Goal: Check status: Check status

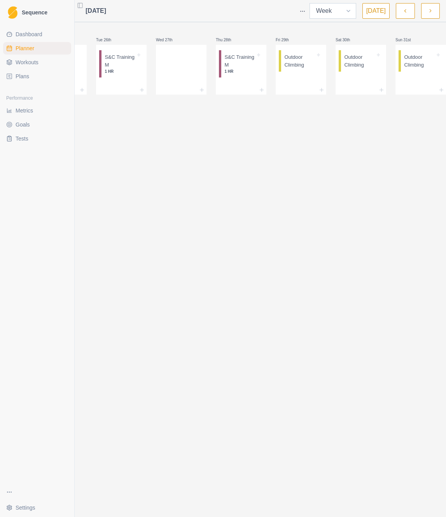
scroll to position [0, 40]
click at [377, 11] on button "[DATE]" at bounding box center [376, 11] width 27 height 16
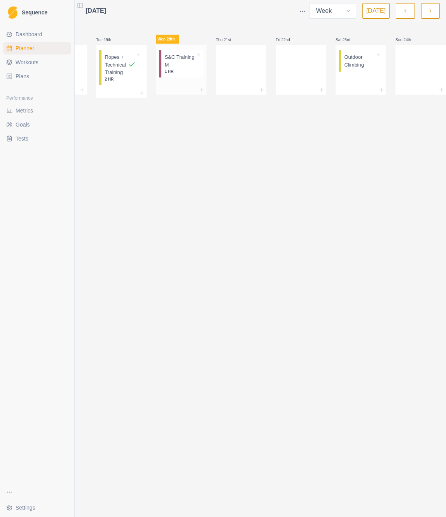
click at [180, 68] on p "S&C Training M" at bounding box center [180, 60] width 31 height 15
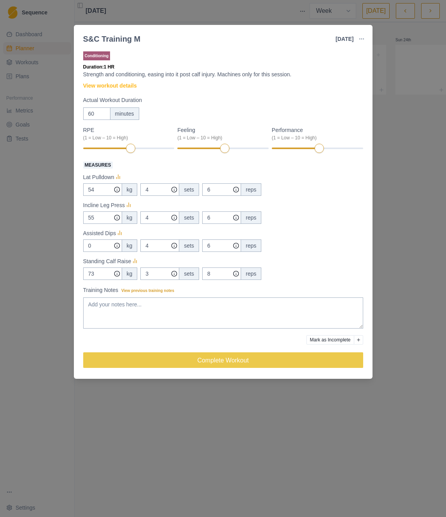
click at [380, 102] on div "S&C Training M [DATE] Link To Goal View Workout Metrics Edit Original Workout R…" at bounding box center [223, 258] width 446 height 517
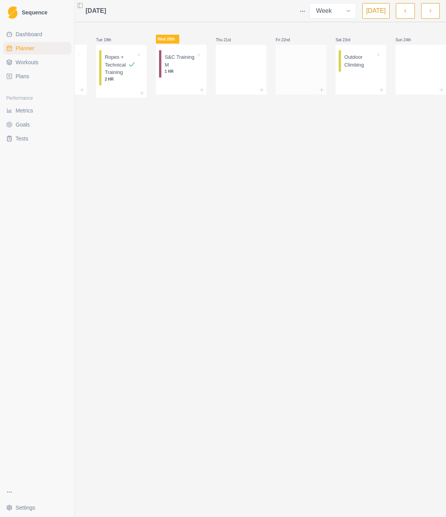
click at [308, 63] on div at bounding box center [301, 68] width 51 height 34
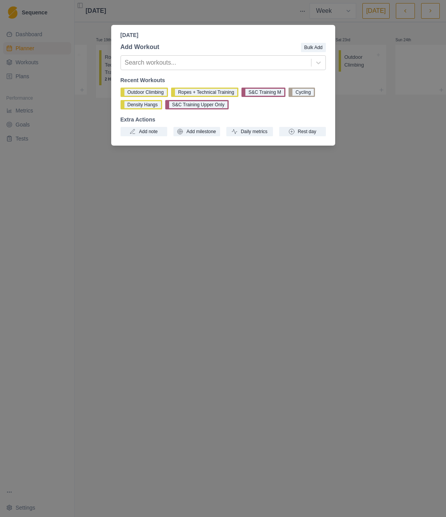
drag, startPoint x: 319, startPoint y: 152, endPoint x: 286, endPoint y: 207, distance: 64.6
click at [319, 152] on div "[DATE] Add Workout Bulk Add Search workouts... Recent Workouts Outdoor Climbing…" at bounding box center [223, 258] width 446 height 517
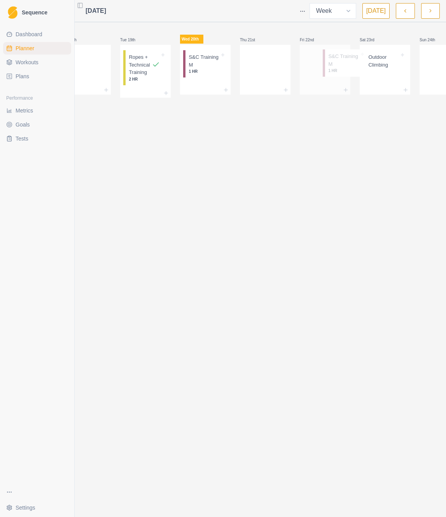
scroll to position [0, 19]
drag, startPoint x: 106, startPoint y: 68, endPoint x: 327, endPoint y: 69, distance: 221.4
click at [327, 69] on div "Mon 18th S&C Training M 1 HR Tue 19th Ropes + Technical Training 2 HR Wed 20th …" at bounding box center [261, 62] width 410 height 72
click at [328, 64] on p "S&C Training M" at bounding box center [329, 60] width 31 height 15
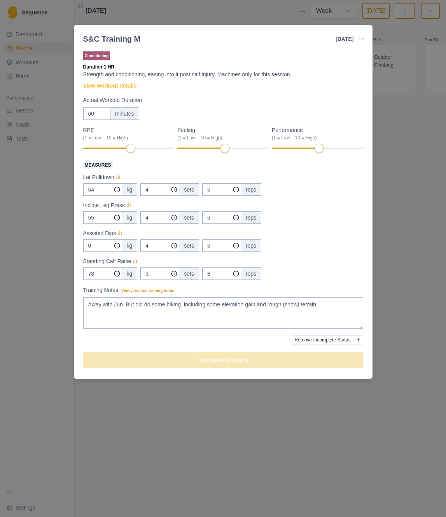
drag, startPoint x: 401, startPoint y: 262, endPoint x: 369, endPoint y: 186, distance: 82.7
click at [399, 260] on div "S&C Training M [DATE] Link To Goal View Workout Metrics Edit Original Workout R…" at bounding box center [223, 258] width 446 height 517
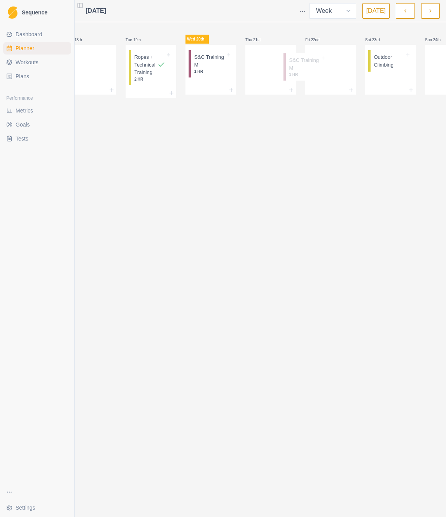
scroll to position [0, 0]
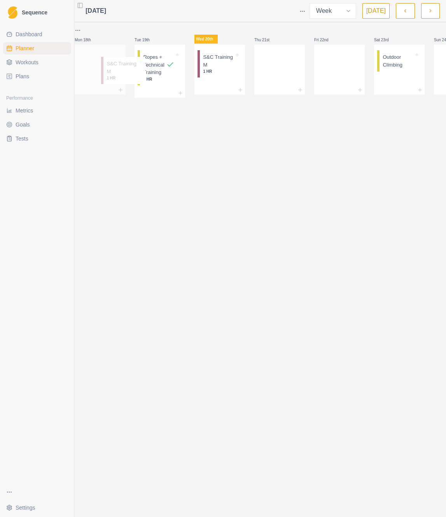
drag, startPoint x: 295, startPoint y: 67, endPoint x: 112, endPoint y: 70, distance: 182.5
click at [112, 70] on div "Mon 18th Tue 19th Ropes + Technical Training 2 HR Wed 20th S&C Training M 1 HR …" at bounding box center [280, 62] width 410 height 72
click at [274, 121] on div "[DATE] Week Month [DATE] Mon 18th S&C Training M 1 HR Tue 19th Ropes + Technica…" at bounding box center [280, 258] width 410 height 517
click at [92, 67] on p "S&C Training M" at bounding box center [98, 60] width 31 height 15
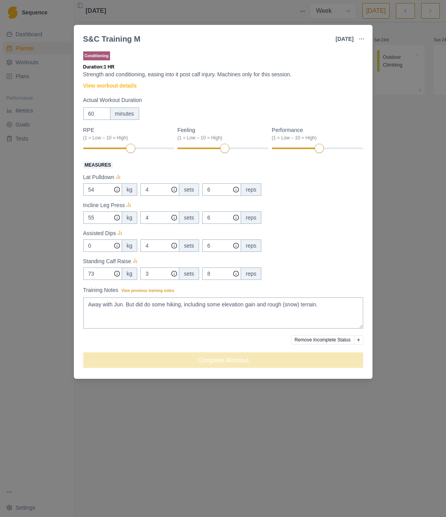
click at [429, 162] on div "S&C Training M [DATE] Link To Goal View Workout Metrics Edit Original Workout R…" at bounding box center [223, 258] width 446 height 517
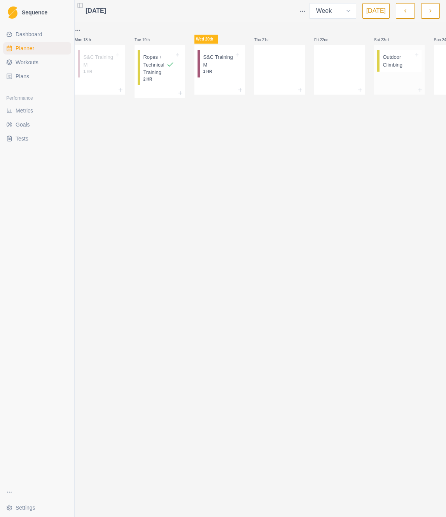
scroll to position [0, 51]
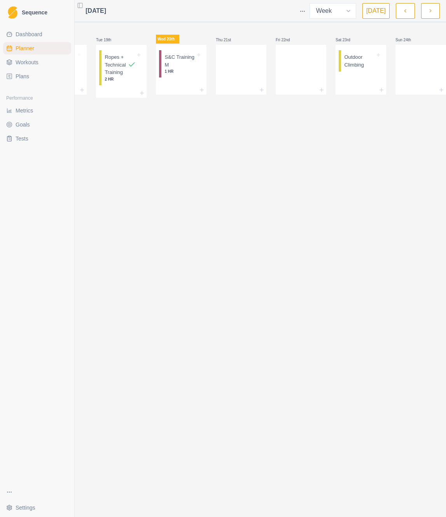
click at [247, 133] on div "[DATE] Week Month [DATE] Mon 18th S&C Training M 1 HR Tue 19th Ropes + Technica…" at bounding box center [241, 258] width 410 height 517
